Goal: Leave review/rating: Leave review/rating

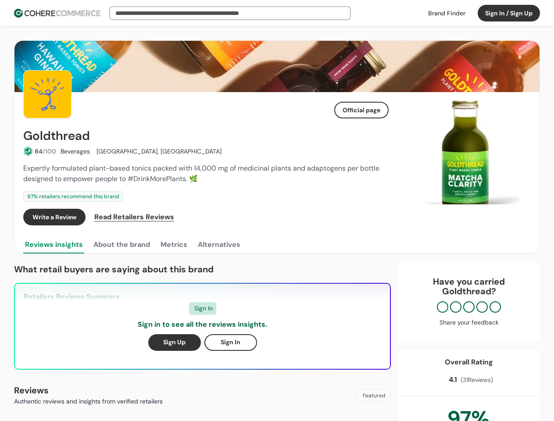
click at [277, 210] on div "Write a Review Read Retailers Reviews" at bounding box center [205, 217] width 365 height 17
click at [509, 13] on button "Sign In / Sign Up" at bounding box center [508, 13] width 62 height 17
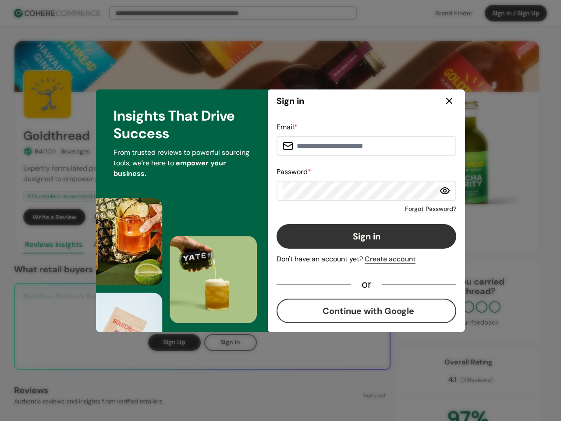
click at [361, 217] on div "Email * Password * Forgot Password? Sign in Don't have an account yet? Create a…" at bounding box center [367, 222] width 180 height 201
click at [381, 217] on div "Email * Password * Forgot Password? Sign in Don't have an account yet? Create a…" at bounding box center [367, 222] width 180 height 201
click at [121, 245] on div "Insights That Drive Success From trusted reviews to powerful sourcing tools, we…" at bounding box center [182, 210] width 172 height 242
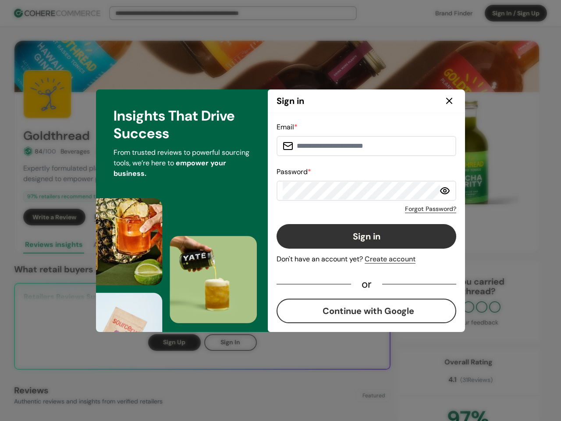
click at [173, 245] on div "Insights That Drive Success From trusted reviews to powerful sourcing tools, we…" at bounding box center [182, 210] width 172 height 242
click at [218, 245] on div "Insights That Drive Success From trusted reviews to powerful sourcing tools, we…" at bounding box center [182, 210] width 172 height 242
click at [465, 153] on div "Email * Password * Forgot Password? Sign in Don't have an account yet? Create a…" at bounding box center [366, 222] width 197 height 219
